Goal: Check status: Check status

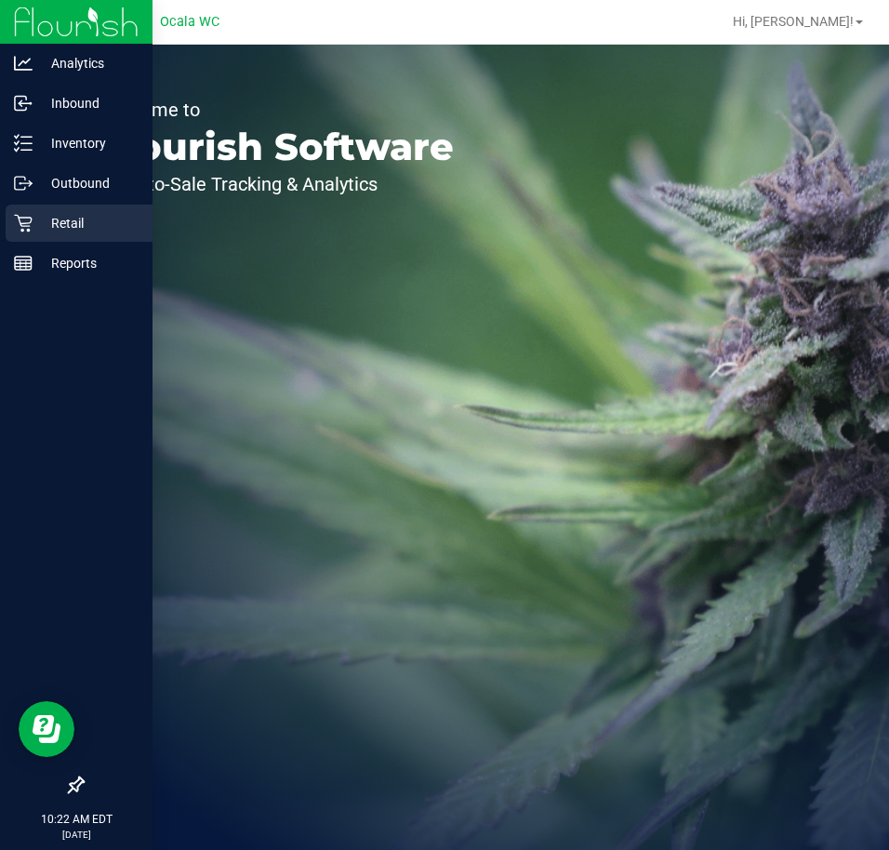
click at [74, 232] on p "Retail" at bounding box center [89, 223] width 112 height 22
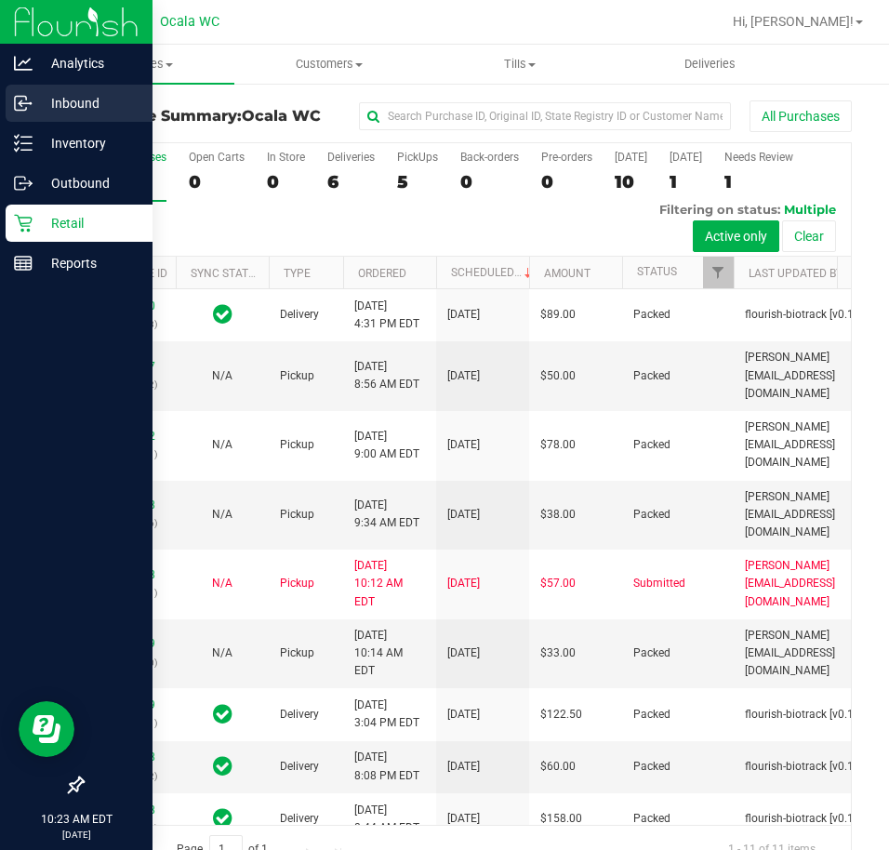
click at [51, 101] on p "Inbound" at bounding box center [89, 103] width 112 height 22
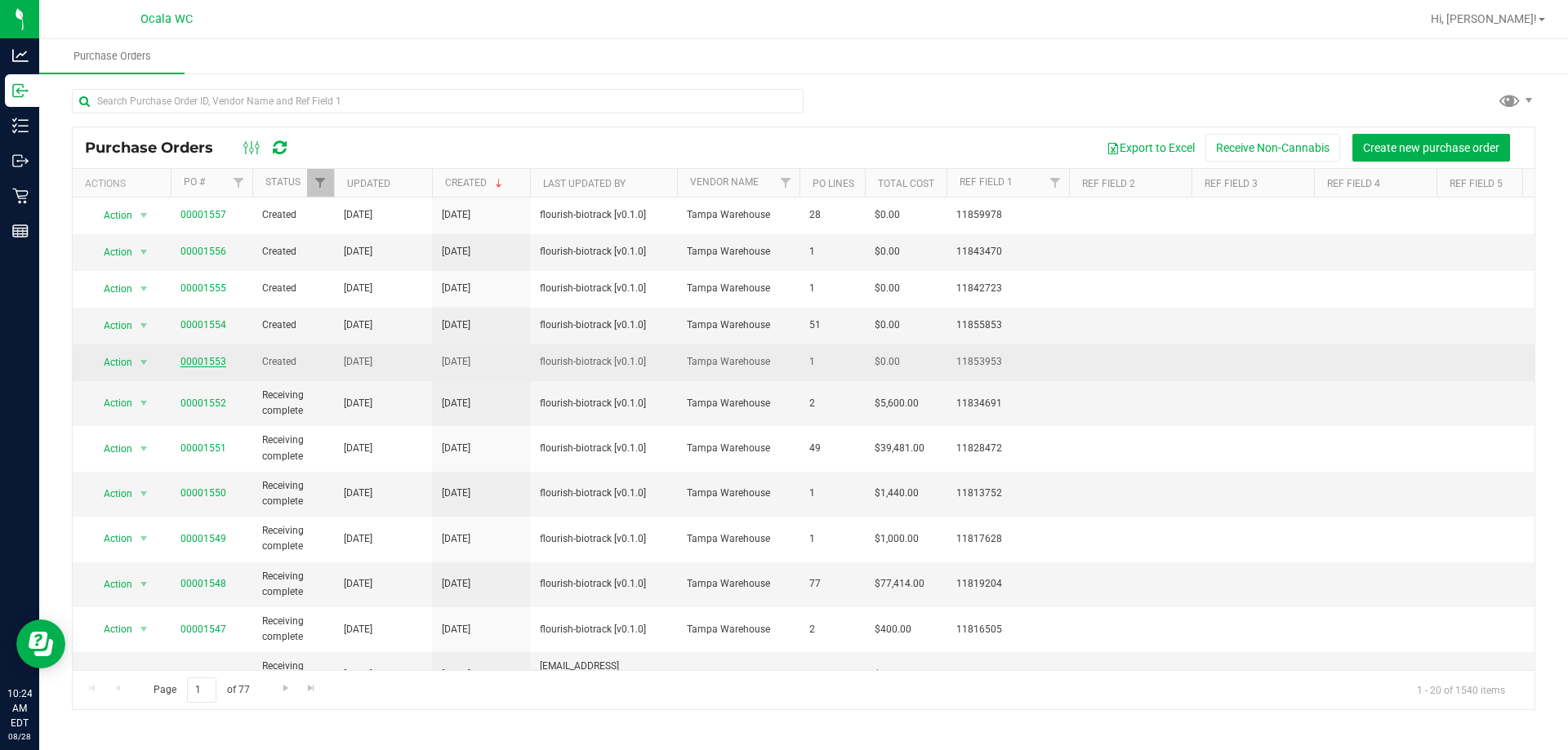
click at [205, 357] on link "00001553" at bounding box center [203, 361] width 46 height 11
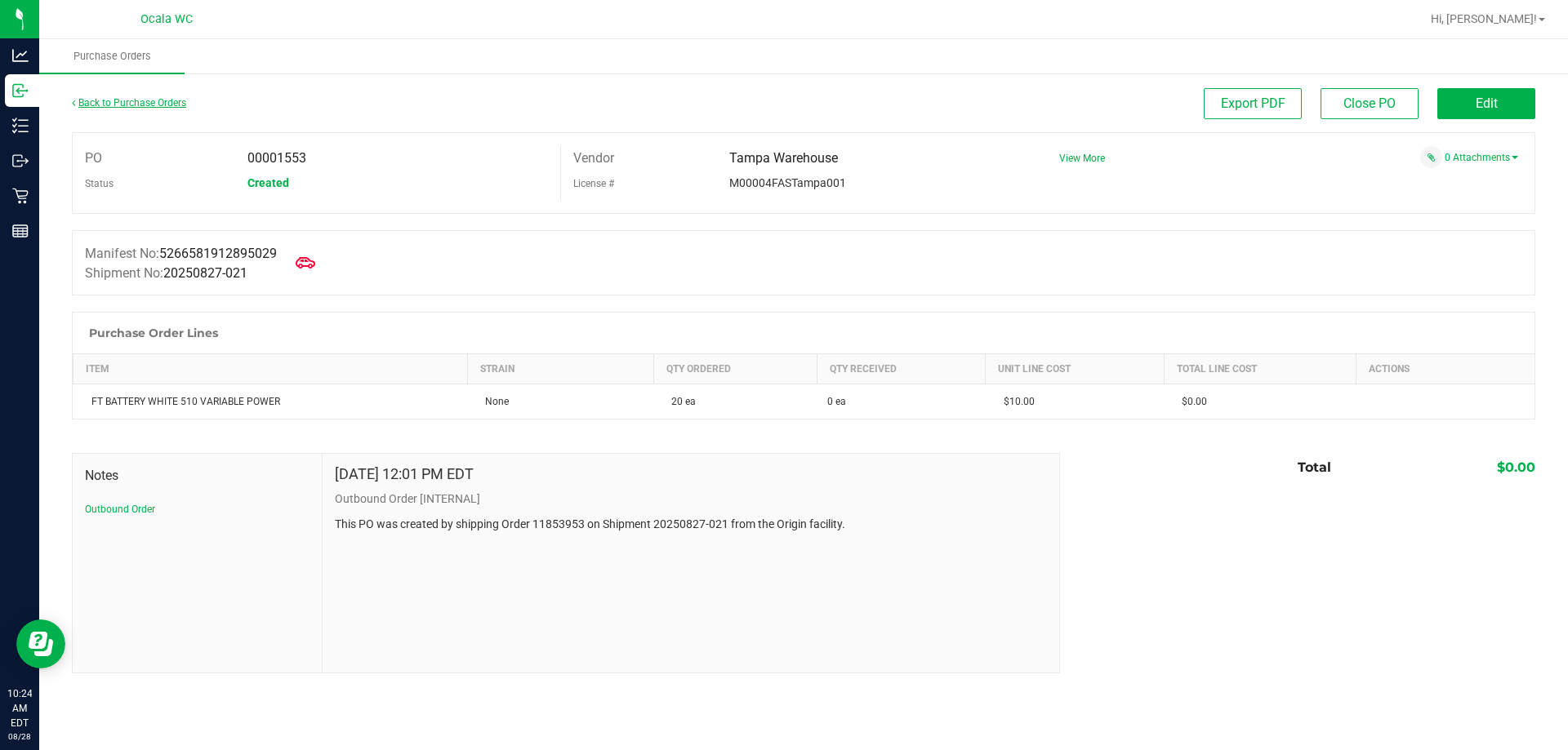
click at [110, 101] on link "Back to Purchase Orders" at bounding box center [129, 103] width 114 height 11
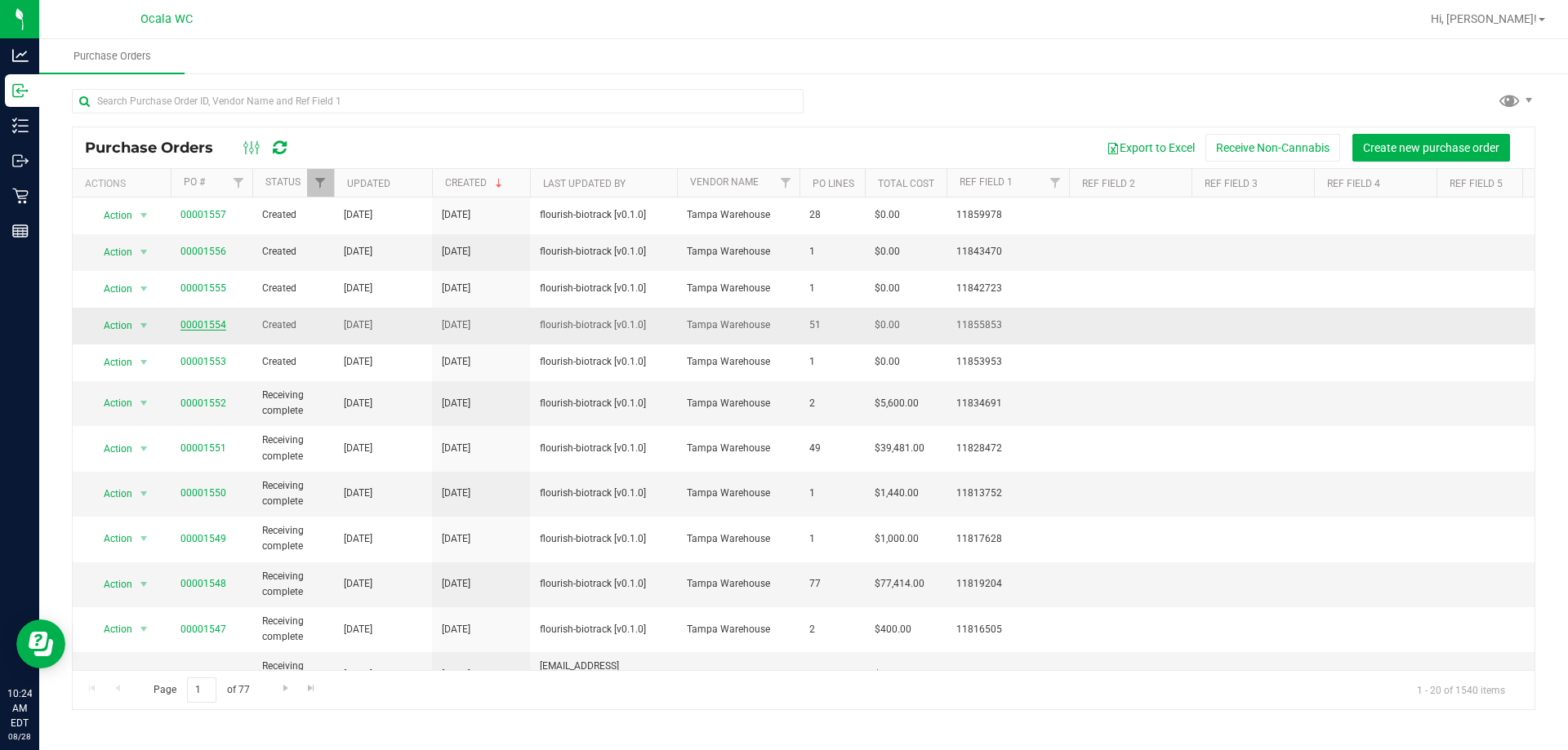
click at [199, 323] on link "00001554" at bounding box center [203, 325] width 46 height 11
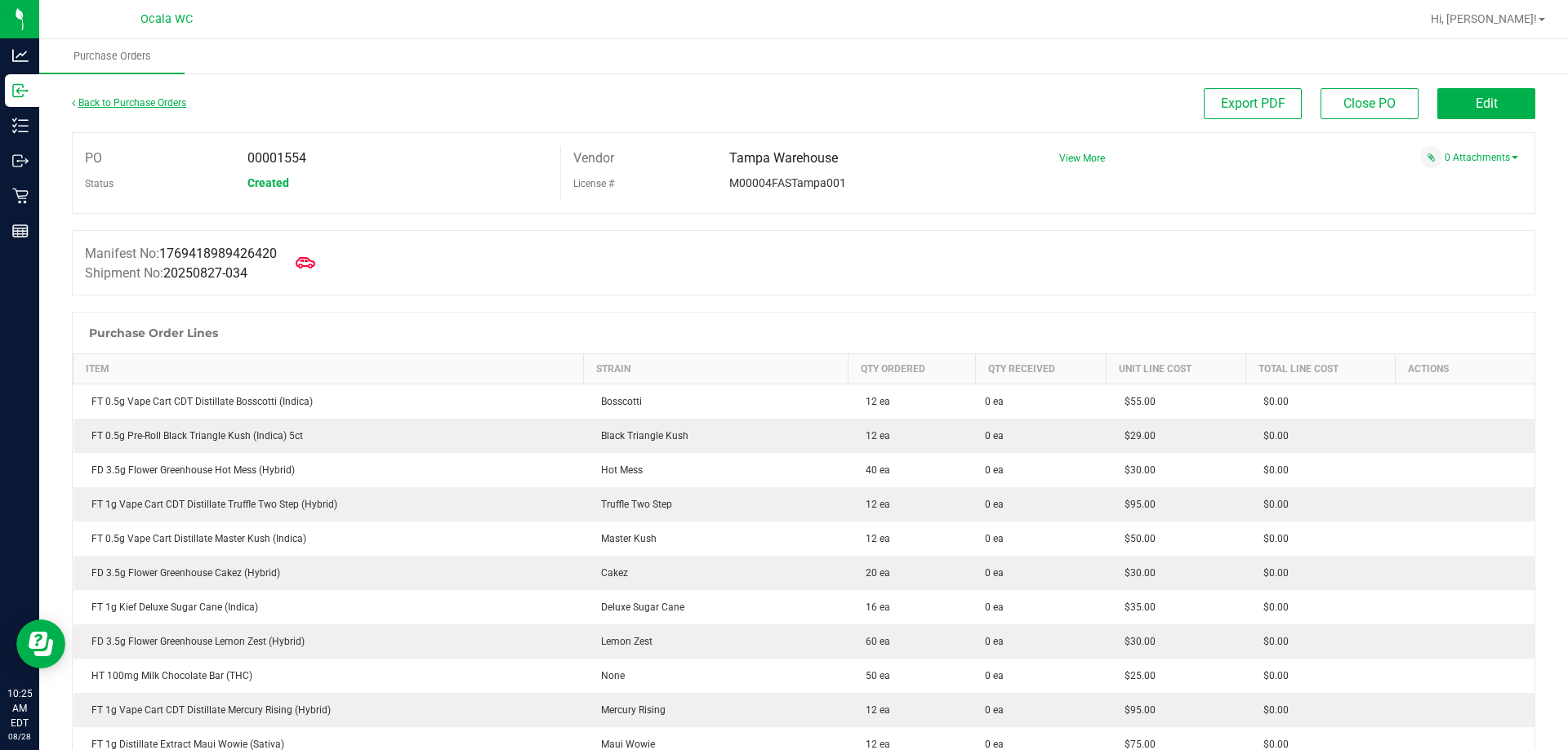
click at [148, 98] on link "Back to Purchase Orders" at bounding box center [129, 103] width 114 height 11
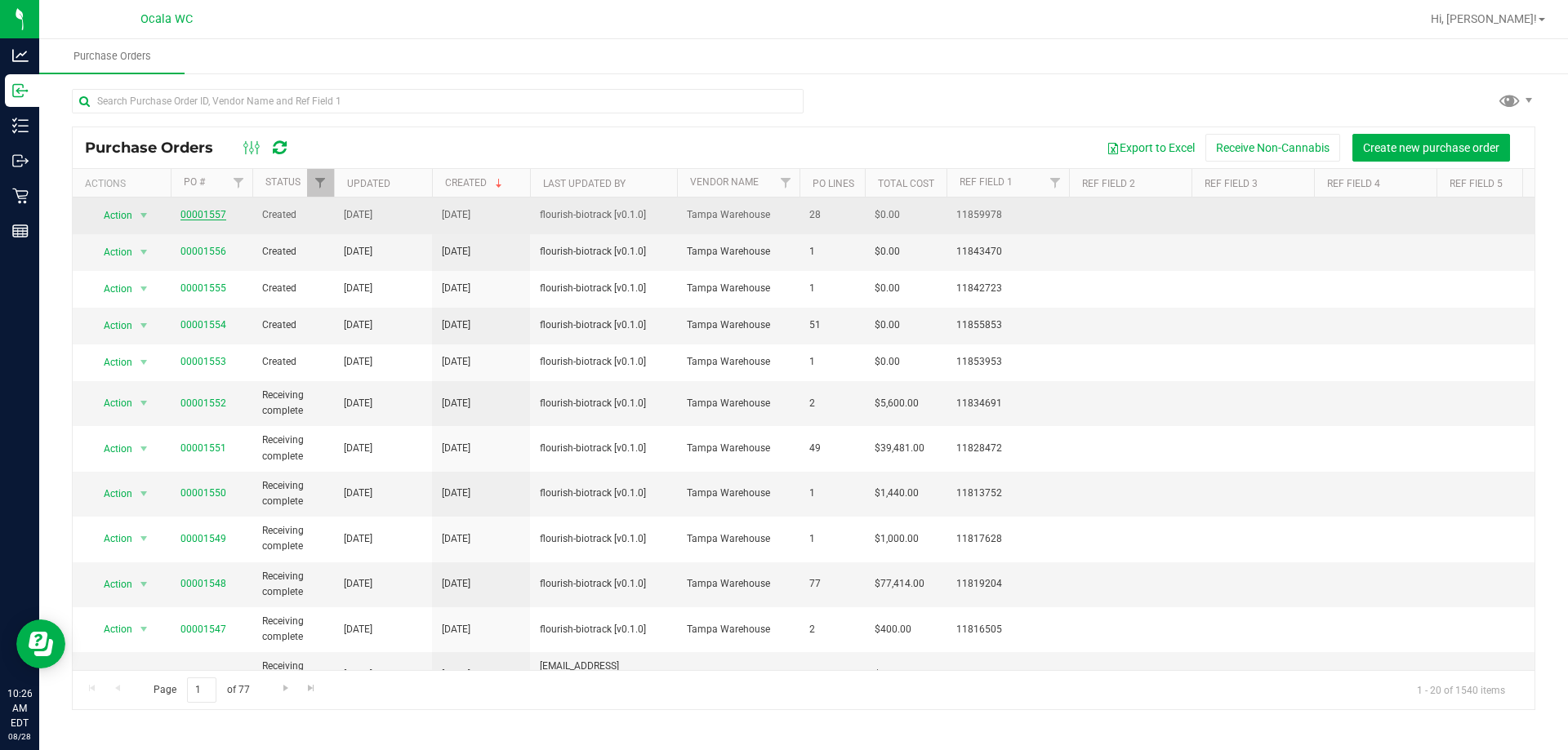
click at [192, 214] on link "00001557" at bounding box center [203, 214] width 46 height 11
